Goal: Task Accomplishment & Management: Use online tool/utility

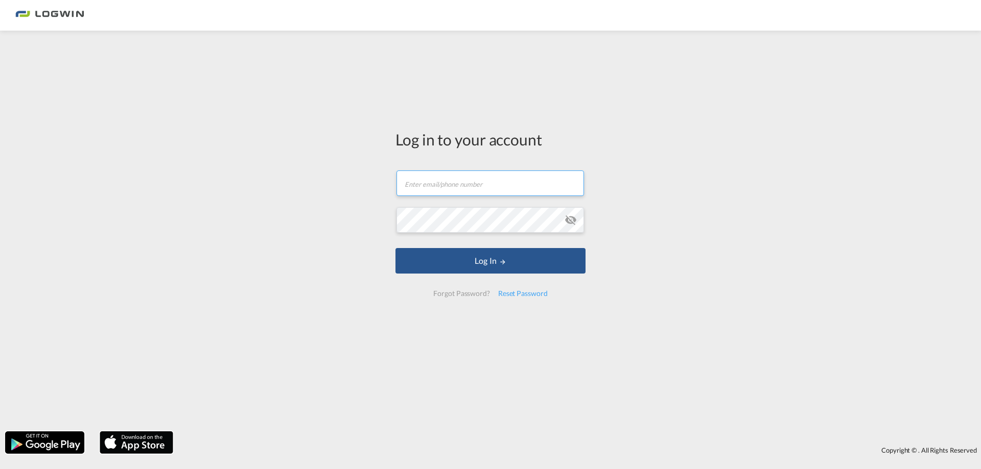
click at [452, 194] on input "text" at bounding box center [489, 184] width 187 height 26
type input "[PERSON_NAME][EMAIL_ADDRESS][PERSON_NAME][DOMAIN_NAME]"
click at [395, 248] on button "Log In" at bounding box center [490, 261] width 190 height 26
